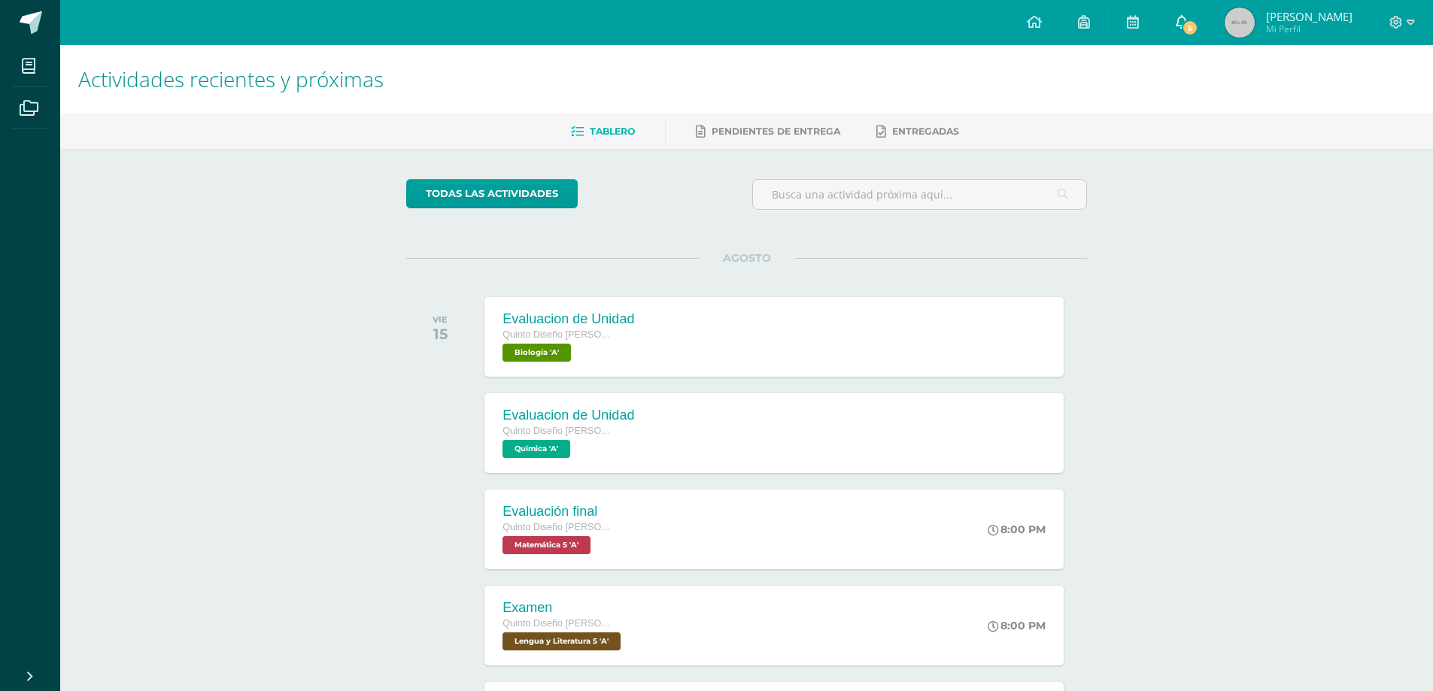
click at [1198, 26] on span "5" at bounding box center [1189, 28] width 17 height 17
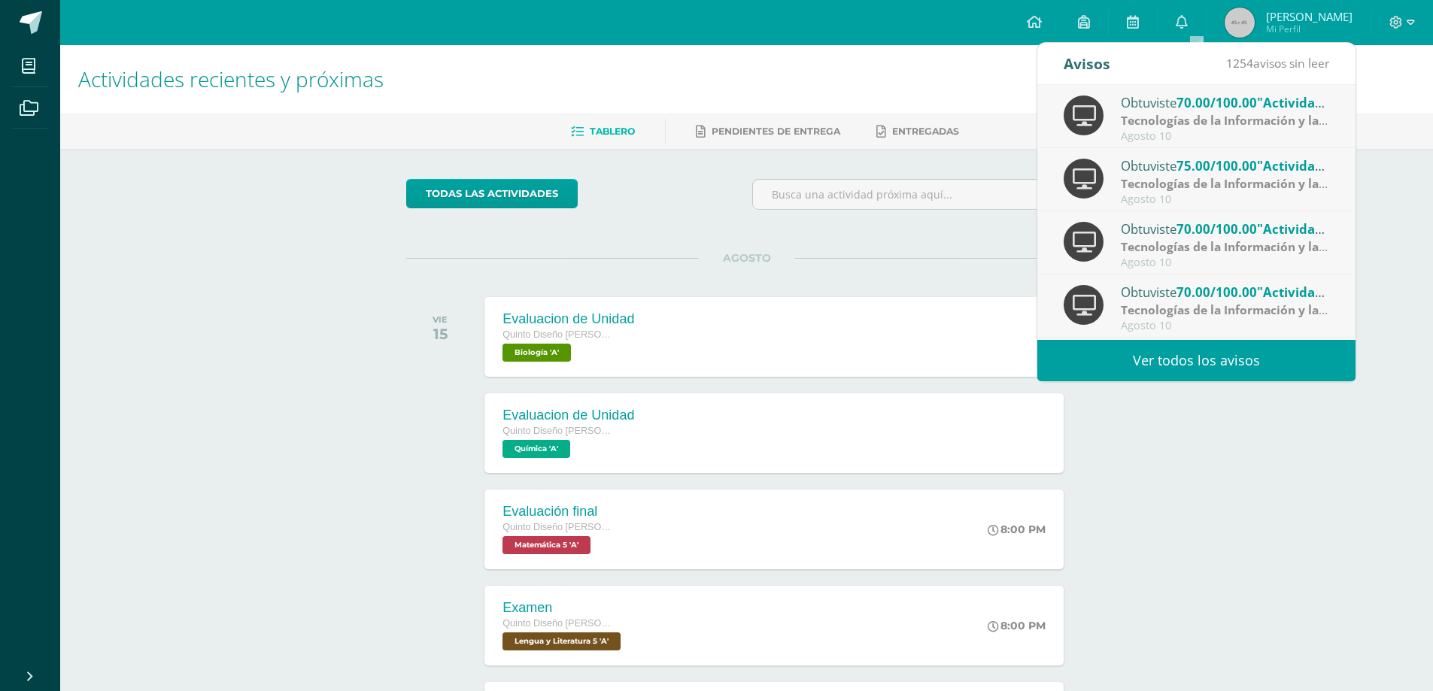
click at [1118, 356] on link "Ver todos los avisos" at bounding box center [1196, 360] width 318 height 41
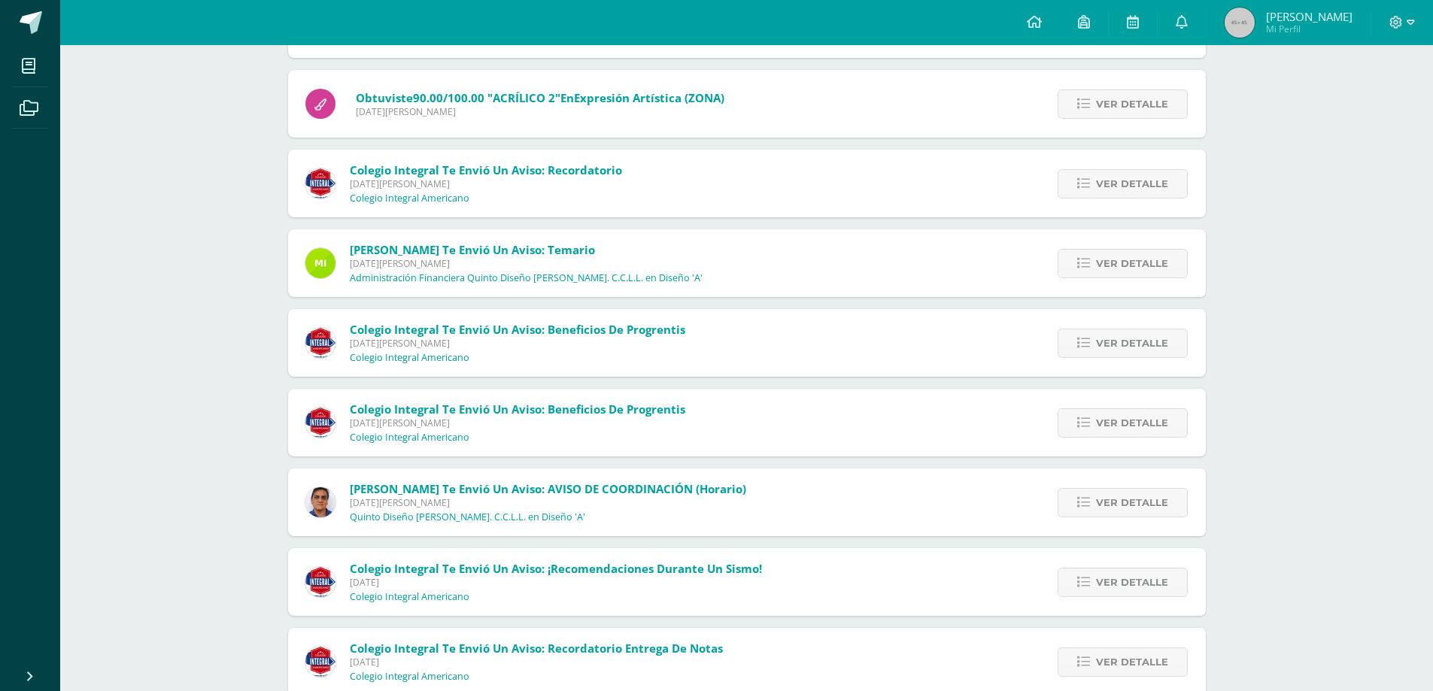
scroll to position [1104, 0]
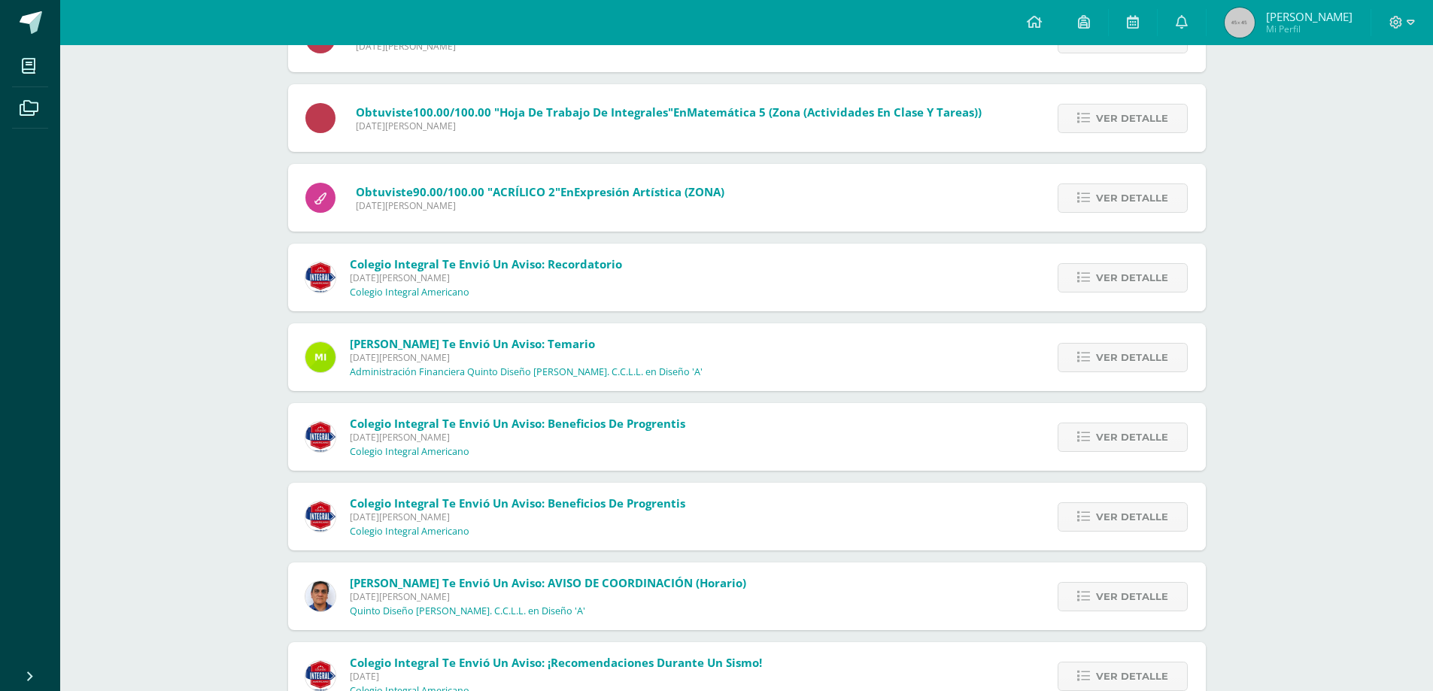
click at [1293, 23] on span "Mi Perfil" at bounding box center [1309, 29] width 86 height 13
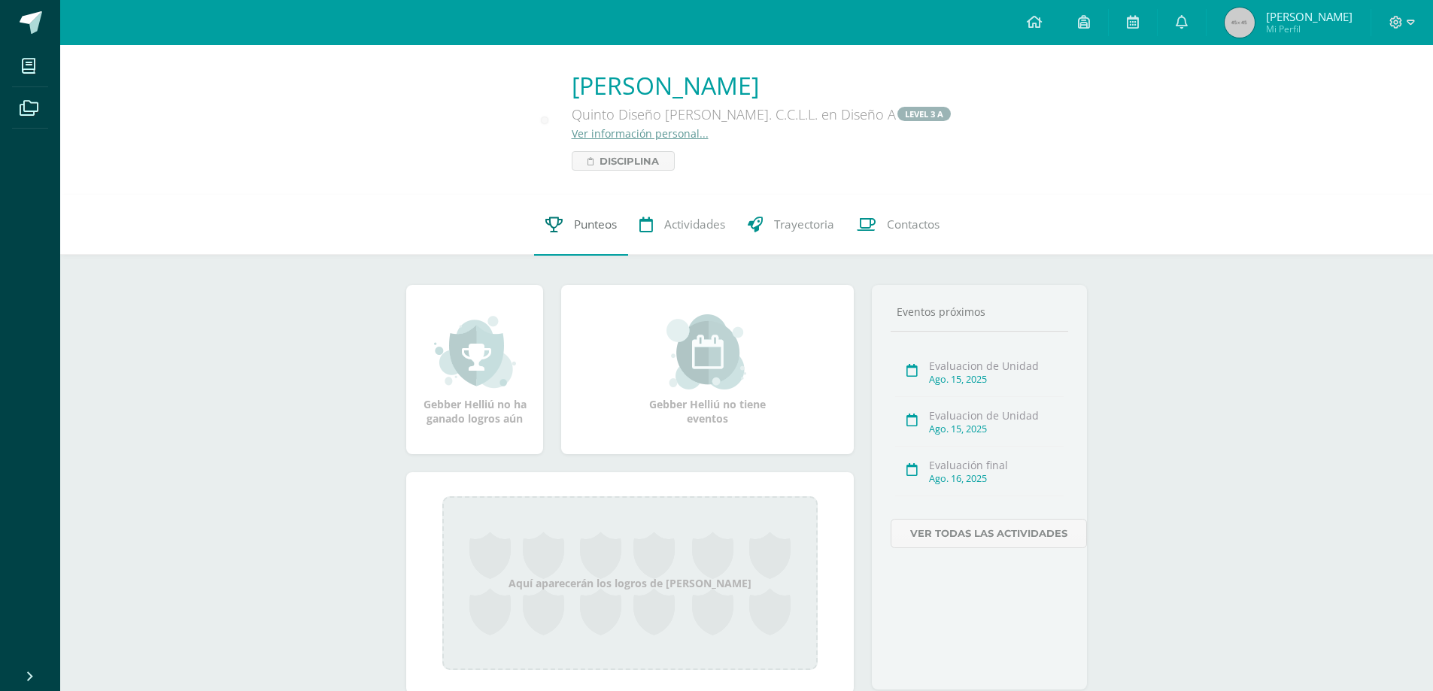
click at [589, 219] on span "Punteos" at bounding box center [595, 225] width 43 height 16
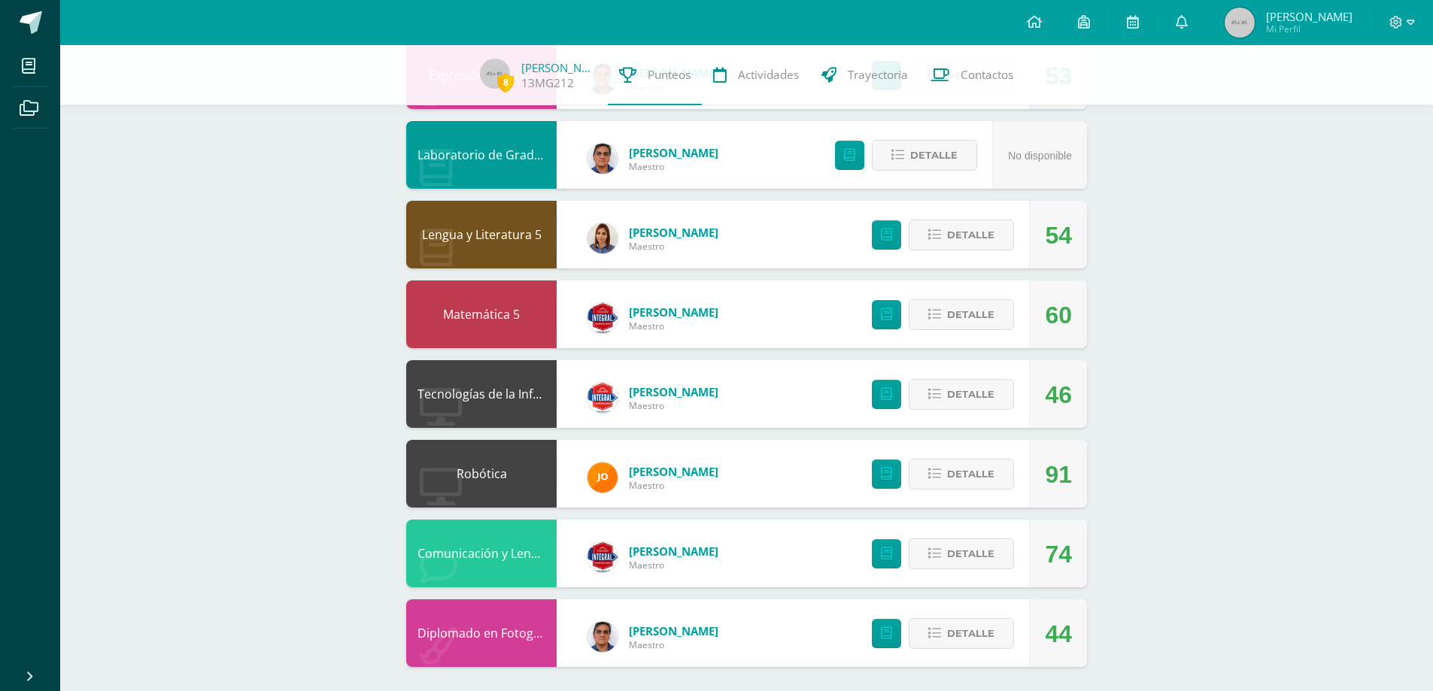
scroll to position [970, 0]
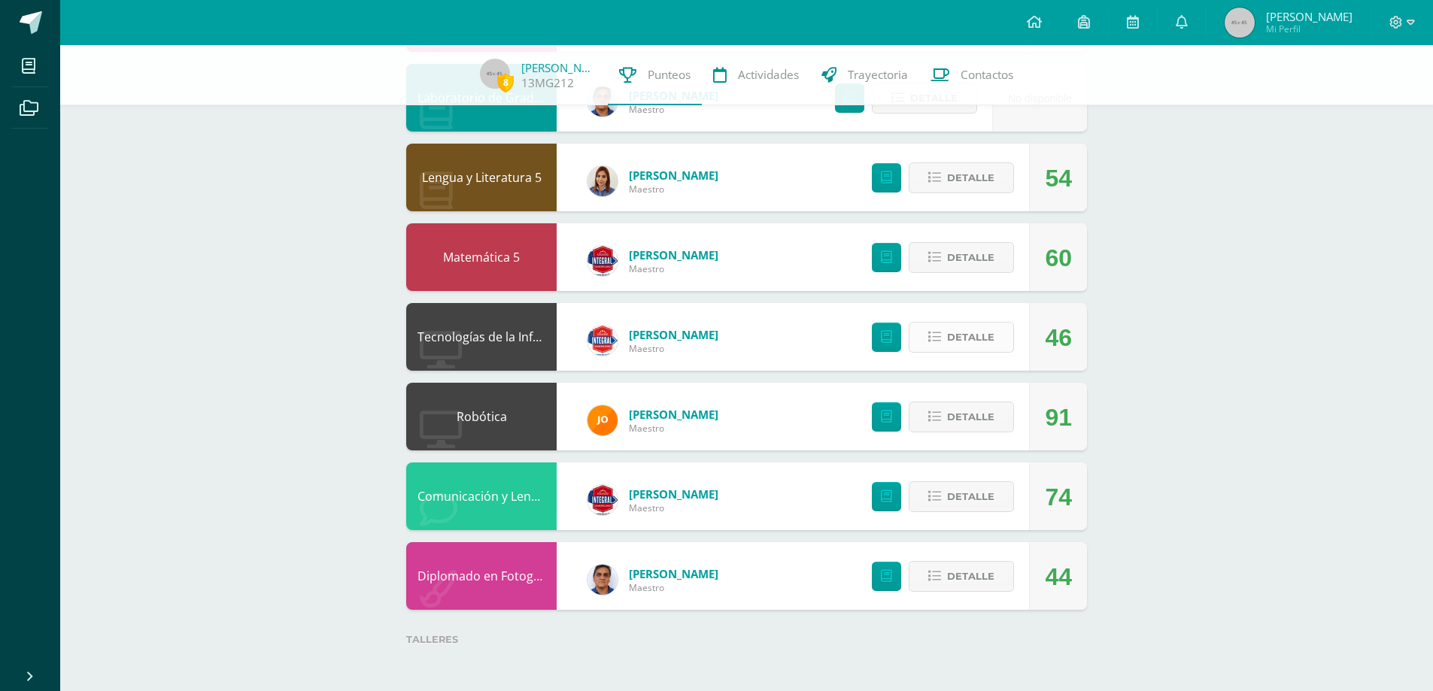
click at [969, 342] on span "Detalle" at bounding box center [970, 337] width 47 height 28
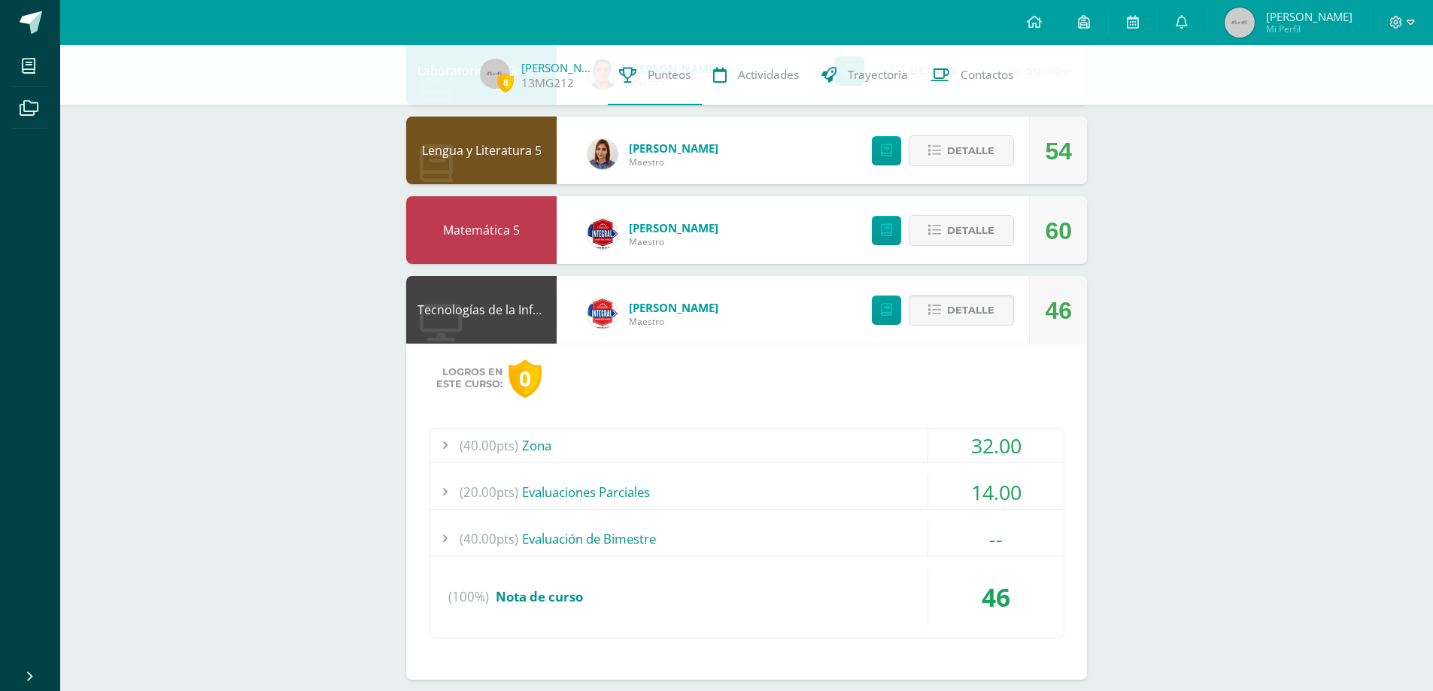
scroll to position [1045, 0]
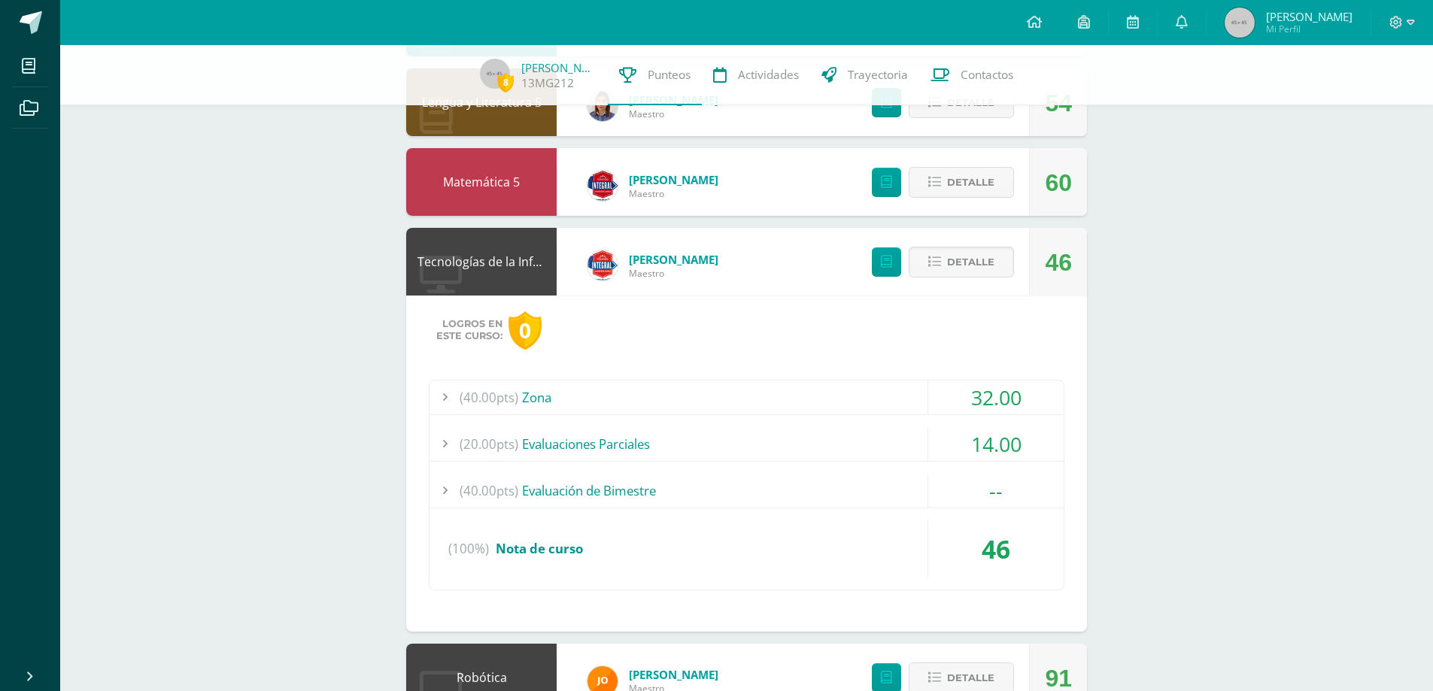
click at [443, 434] on div at bounding box center [444, 444] width 30 height 34
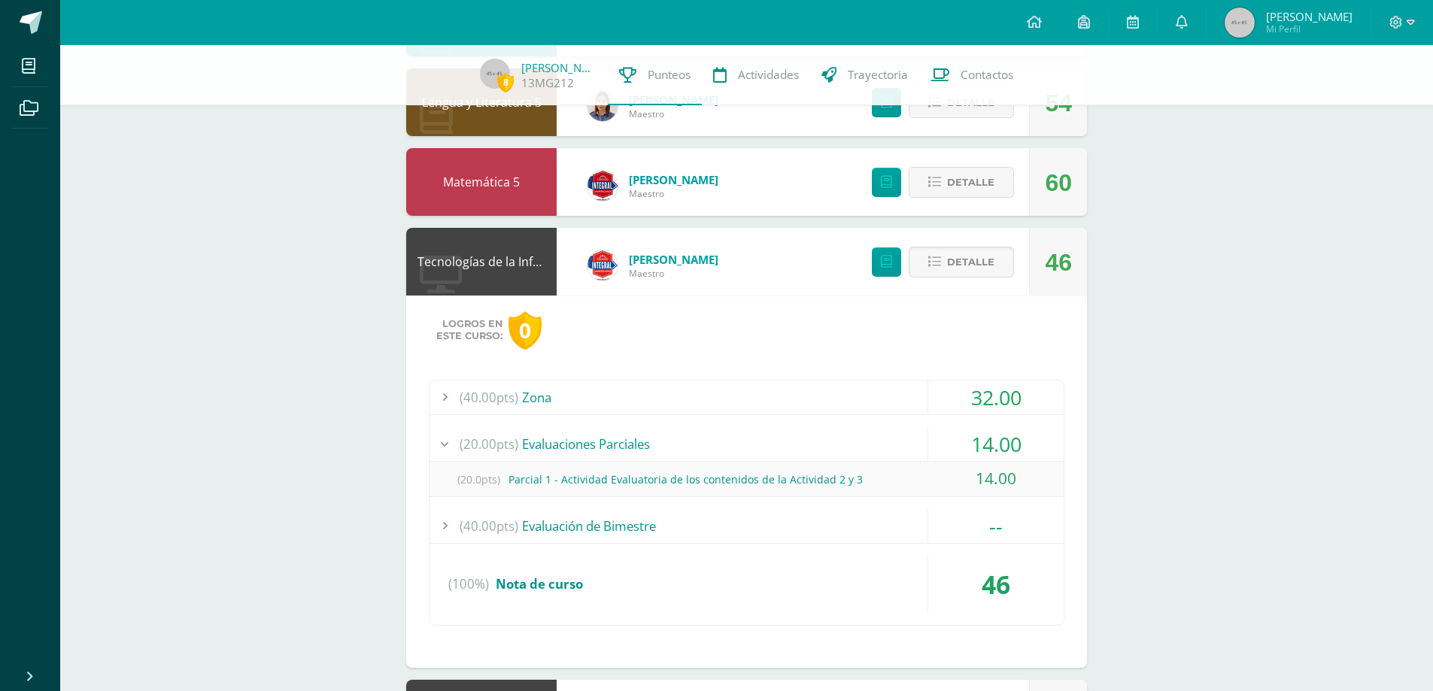
click at [446, 436] on div at bounding box center [444, 444] width 30 height 34
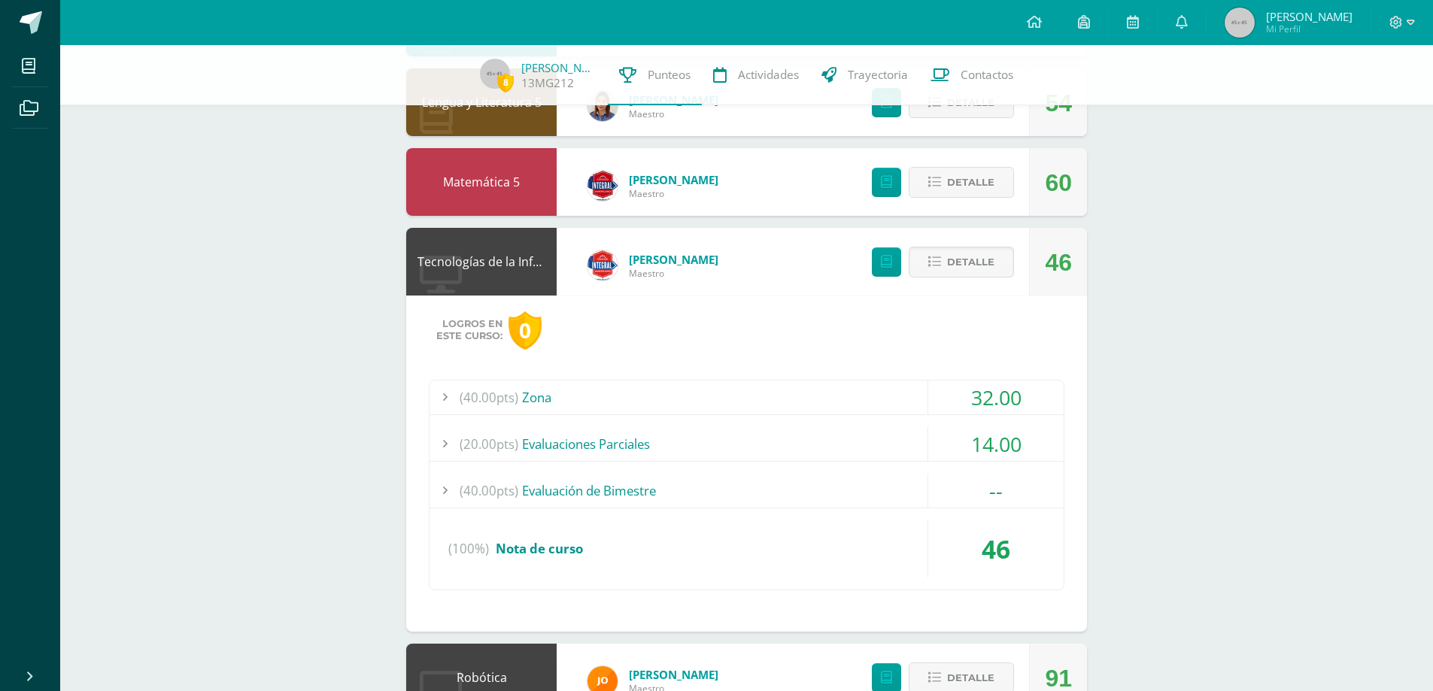
click at [454, 397] on div at bounding box center [444, 398] width 30 height 34
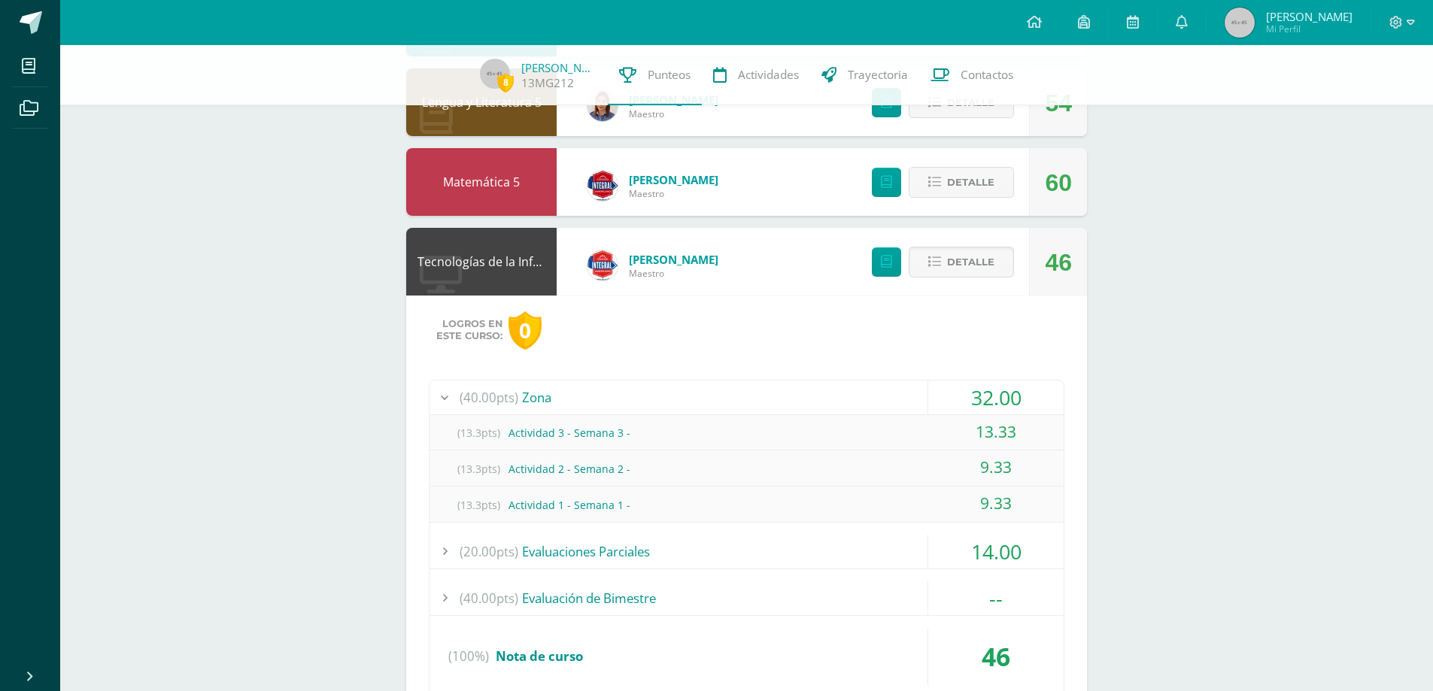
click at [454, 397] on div at bounding box center [444, 398] width 30 height 34
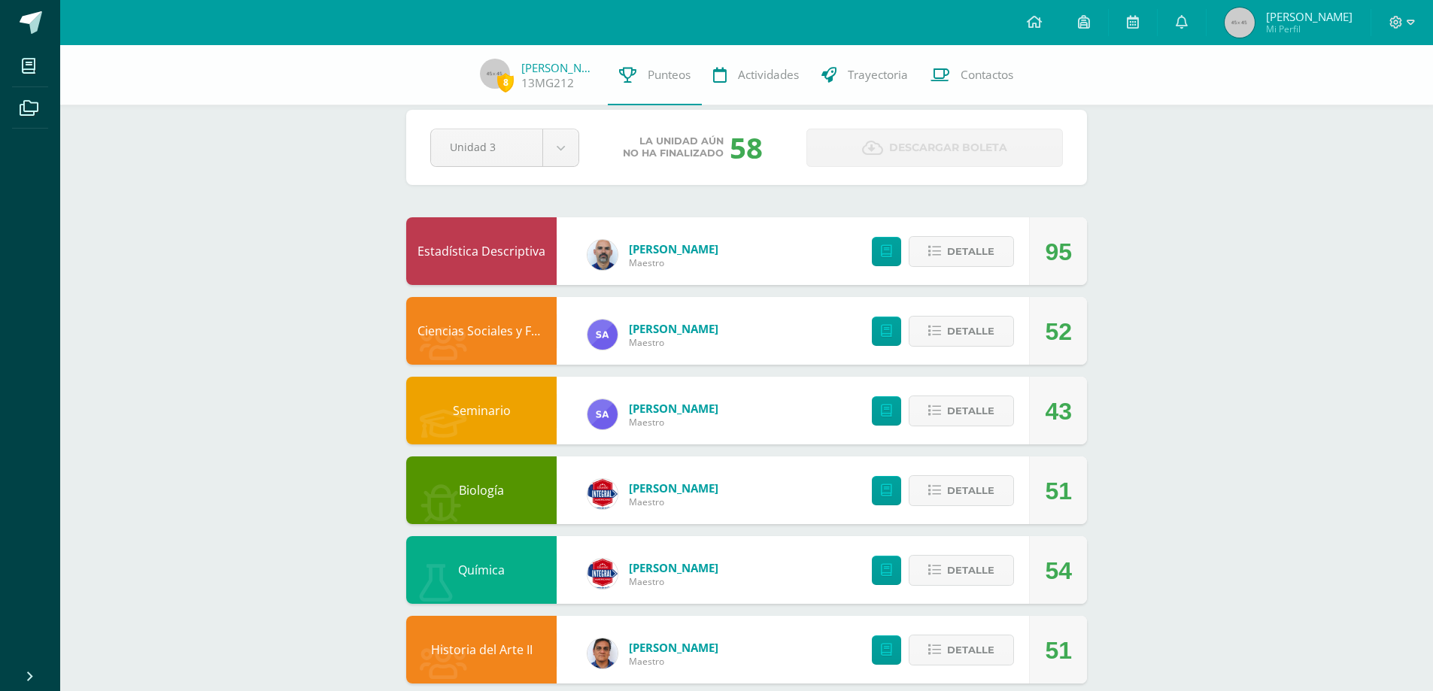
scroll to position [0, 0]
